Goal: Check status

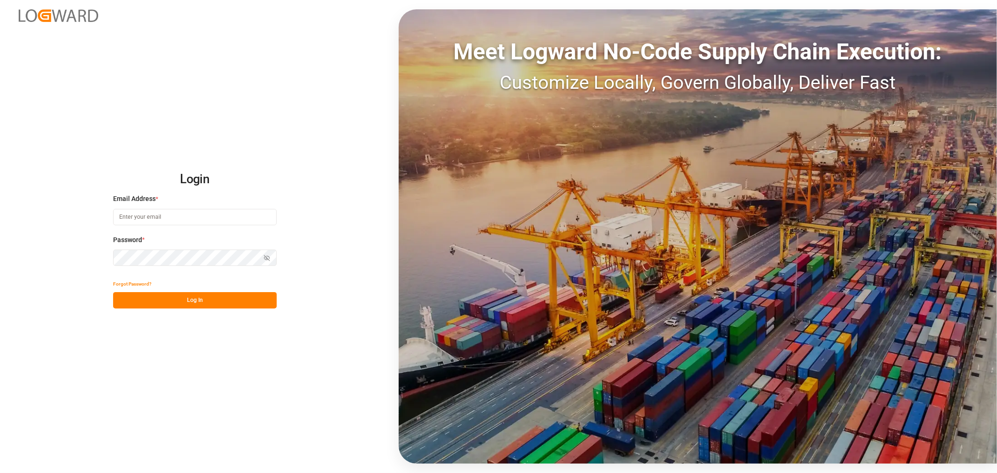
type input "[PERSON_NAME][DOMAIN_NAME][EMAIL_ADDRESS][DOMAIN_NAME]"
click at [236, 299] on button "Log In" at bounding box center [195, 300] width 164 height 16
